Goal: Navigation & Orientation: Find specific page/section

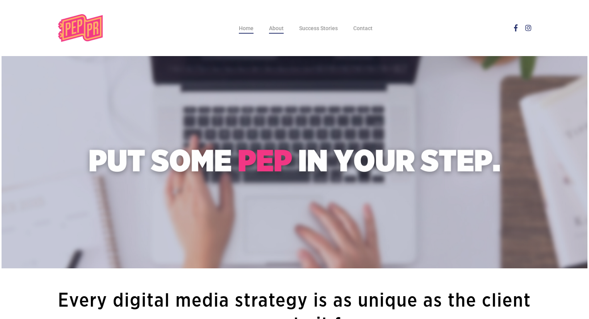
click at [273, 29] on span "About" at bounding box center [276, 28] width 15 height 6
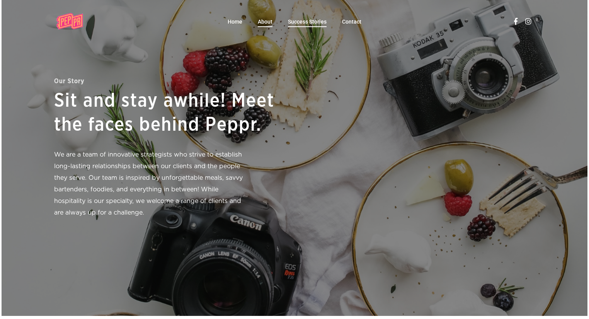
click at [298, 22] on span "Success Stories" at bounding box center [307, 22] width 39 height 6
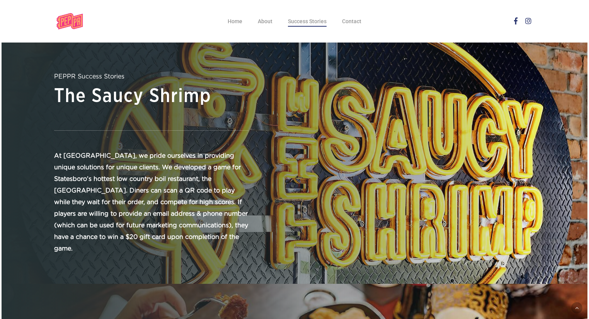
scroll to position [1043, 0]
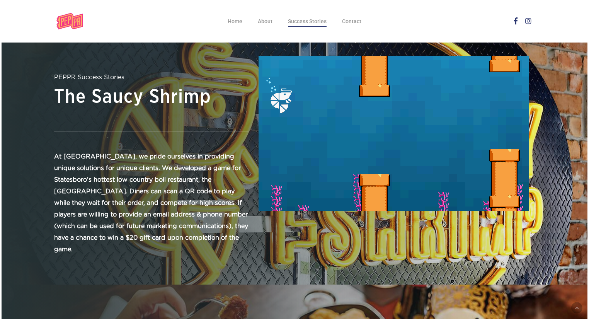
click at [155, 213] on strong "At PEPPR, we pride ourselves in providing unique solutions for unique clients. …" at bounding box center [151, 202] width 194 height 99
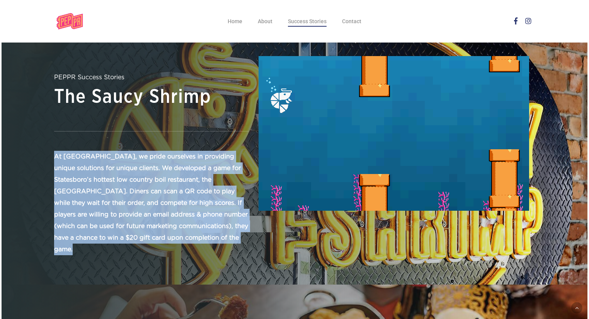
click at [155, 213] on strong "At [GEOGRAPHIC_DATA], we pride ourselves in providing unique solutions for uniq…" at bounding box center [151, 202] width 194 height 99
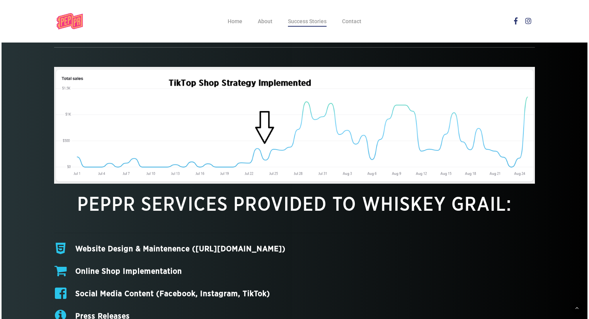
scroll to position [555, 0]
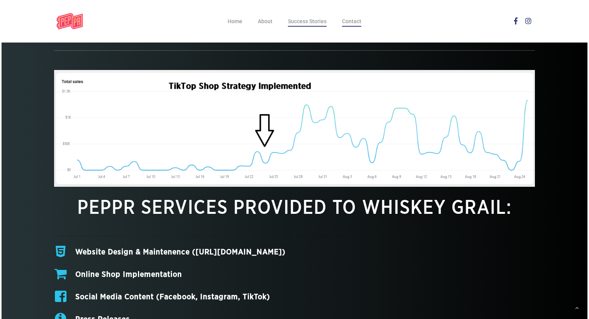
click at [354, 20] on span "Contact" at bounding box center [351, 21] width 19 height 6
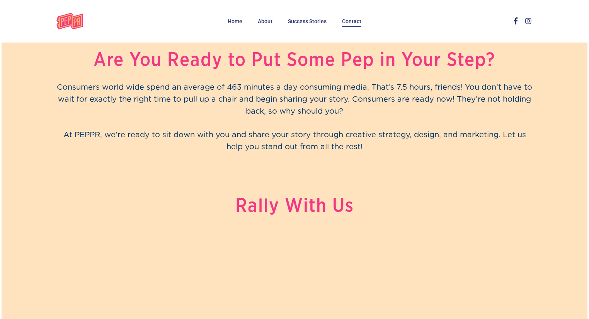
click at [296, 99] on span "Consumers world wide spend an average of 463 minutes a day consuming media. Tha…" at bounding box center [294, 99] width 475 height 32
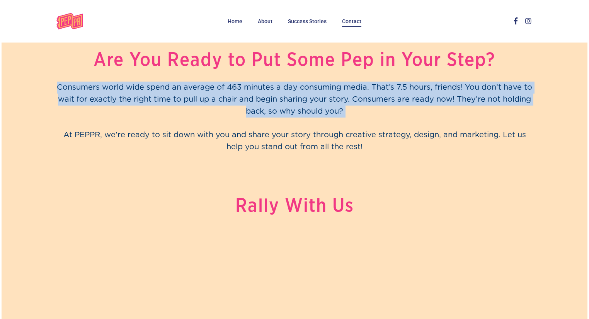
click at [296, 99] on span "Consumers world wide spend an average of 463 minutes a day consuming media. Tha…" at bounding box center [294, 99] width 475 height 32
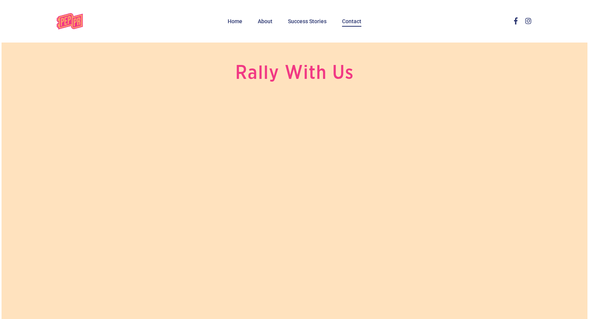
scroll to position [112, 0]
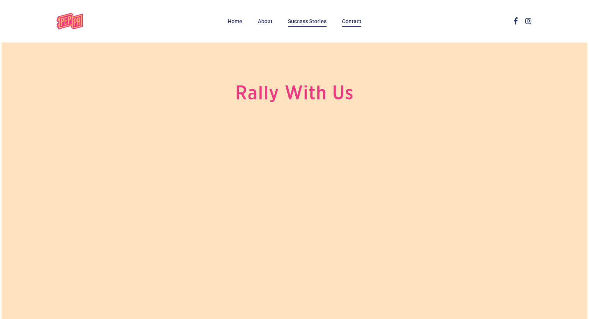
click at [307, 24] on span "Success Stories" at bounding box center [307, 21] width 39 height 6
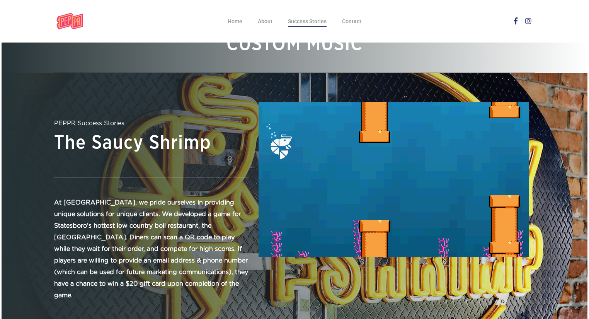
scroll to position [996, 0]
